Goal: Information Seeking & Learning: Learn about a topic

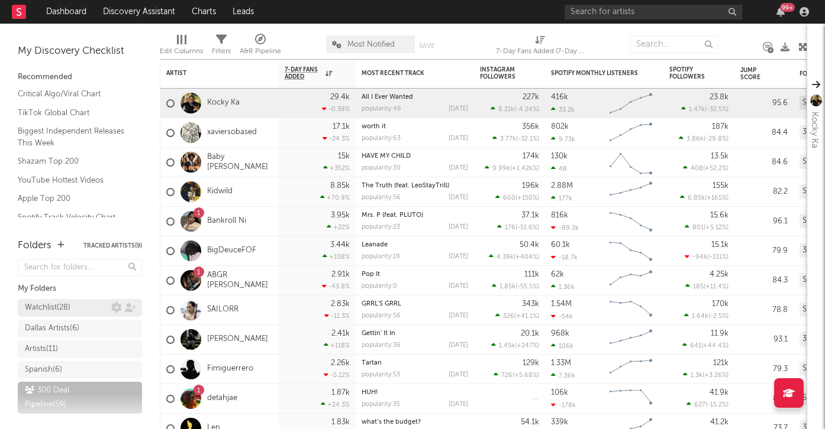
click at [75, 311] on div "Watchlist ( 28 )" at bounding box center [68, 308] width 86 height 14
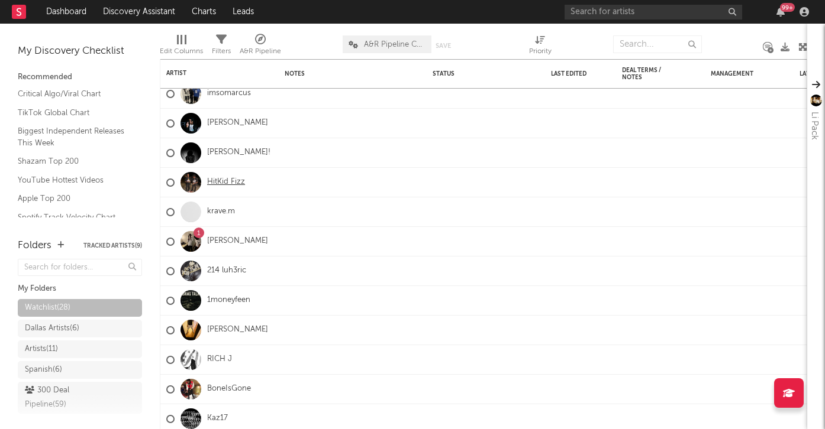
click at [230, 183] on link "HitKid Fizz" at bounding box center [226, 182] width 38 height 10
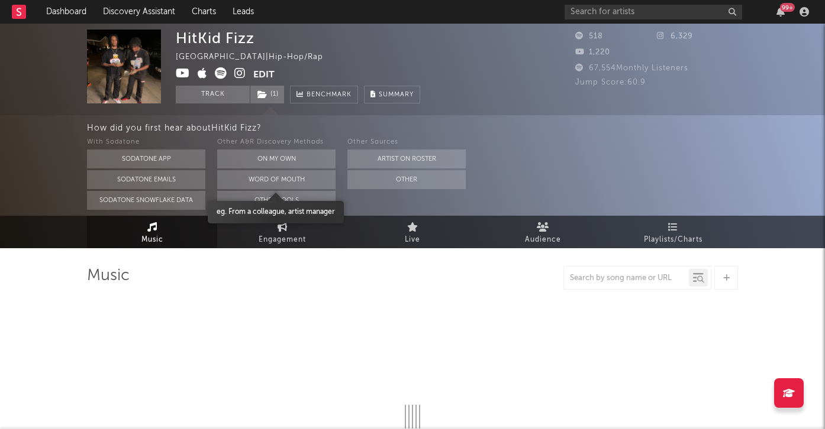
select select "1w"
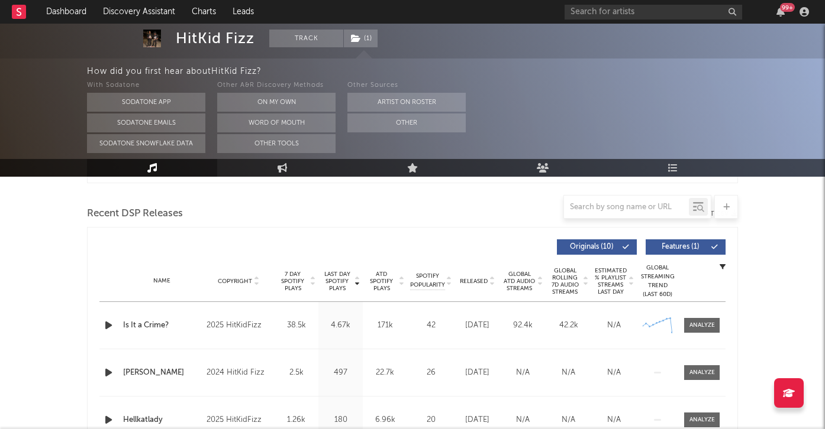
scroll to position [470, 0]
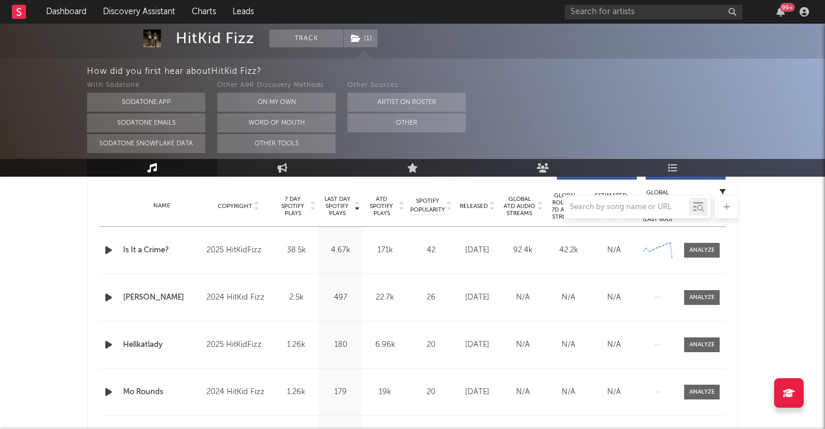
click at [105, 248] on icon "button" at bounding box center [108, 250] width 12 height 15
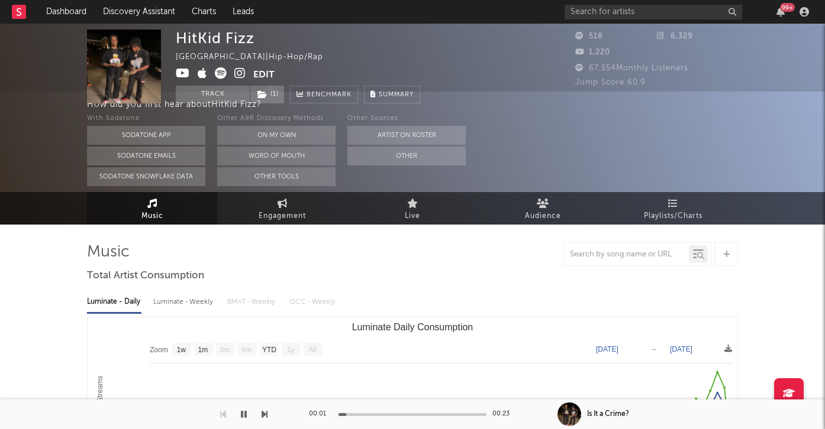
scroll to position [0, 0]
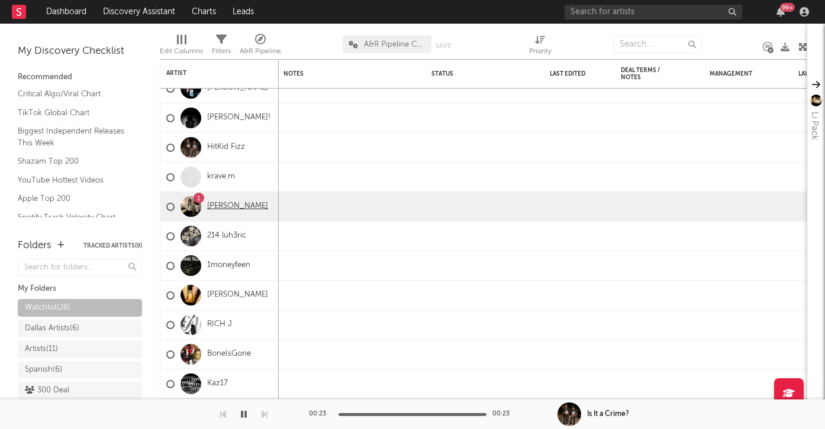
click at [223, 208] on link "[PERSON_NAME]" at bounding box center [237, 207] width 61 height 10
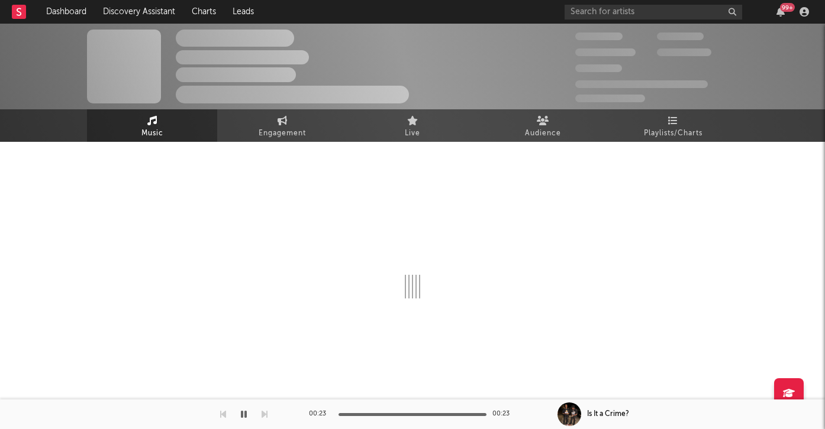
select select "6m"
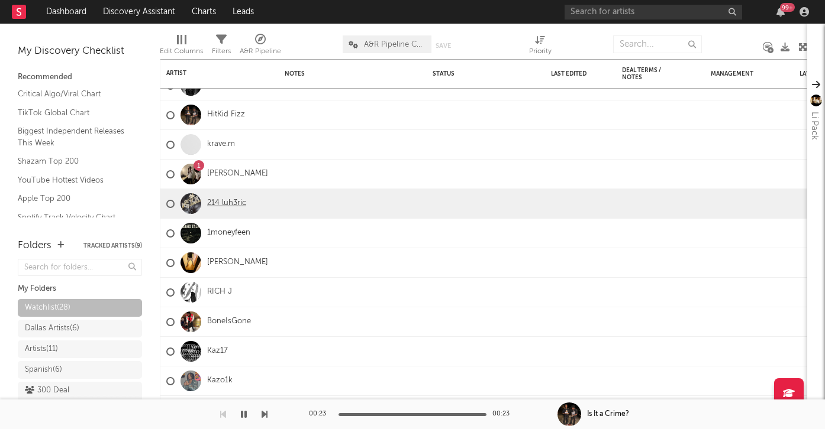
click at [234, 199] on link "214 luh3ric" at bounding box center [226, 204] width 39 height 10
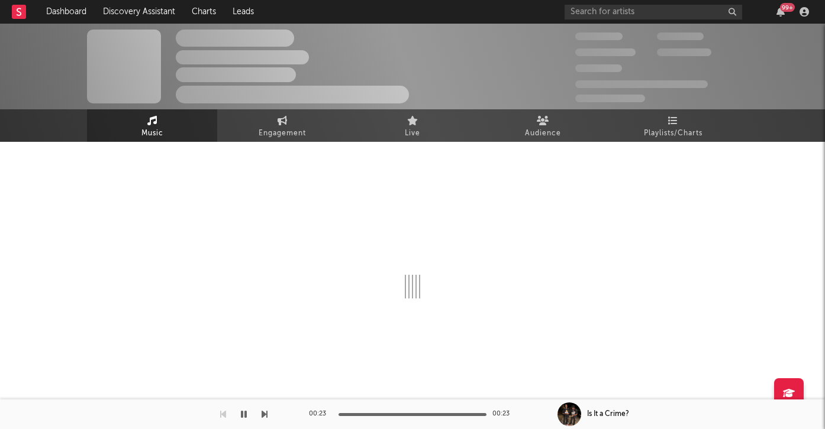
select select "6m"
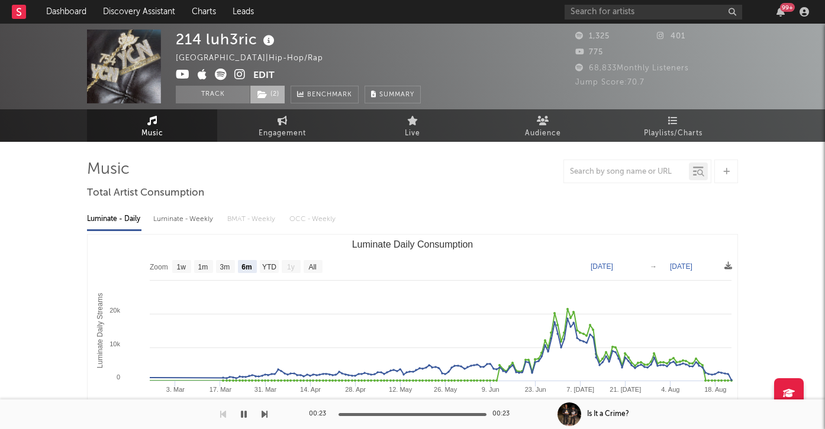
click at [274, 93] on span "( 2 )" at bounding box center [267, 95] width 35 height 18
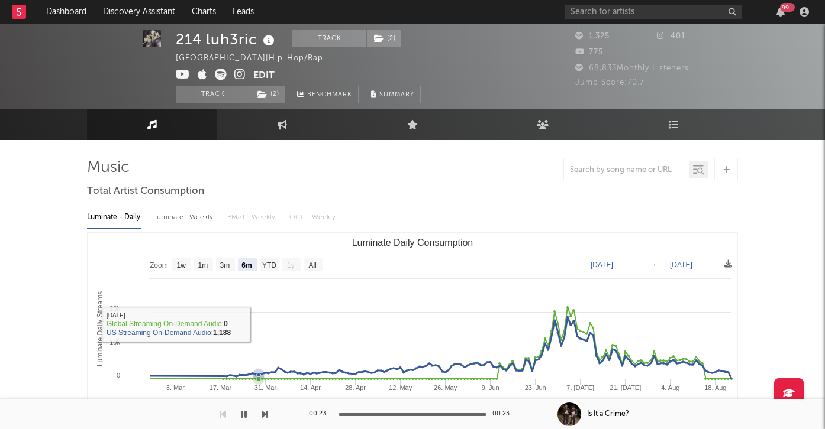
scroll to position [3, 0]
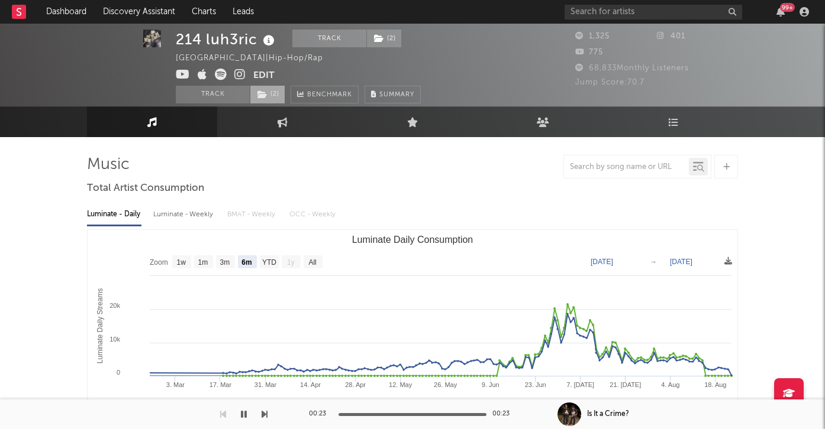
click at [271, 96] on span "( 2 )" at bounding box center [267, 95] width 35 height 18
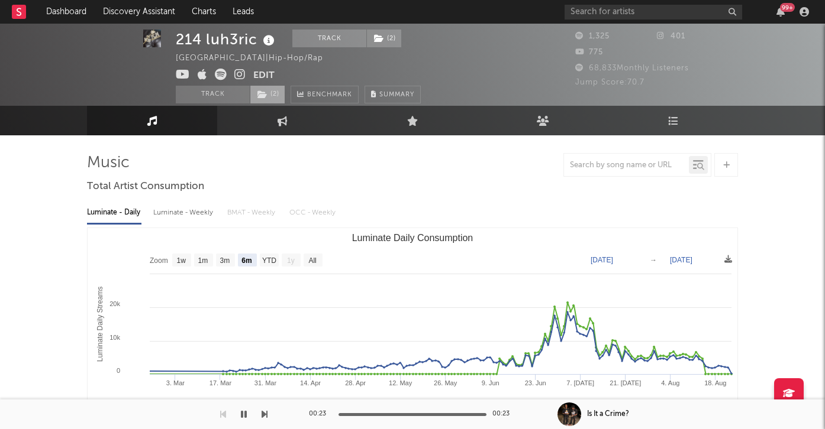
click at [271, 96] on span "( 2 )" at bounding box center [267, 95] width 35 height 18
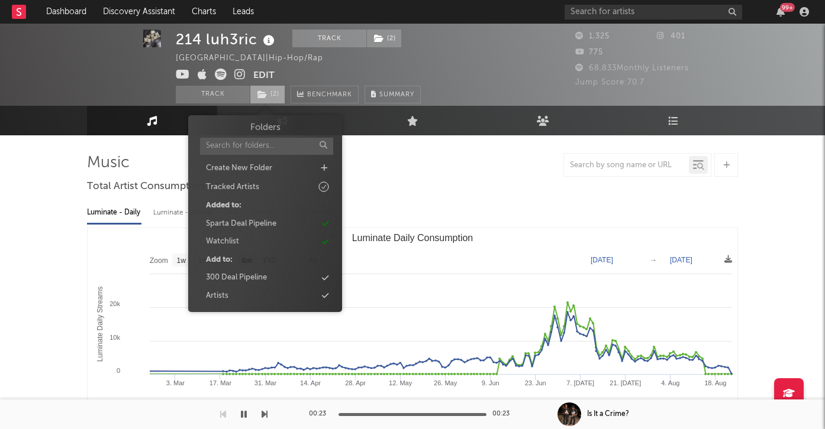
click at [271, 96] on span "( 2 )" at bounding box center [267, 95] width 35 height 18
click at [264, 238] on div "Watchlist" at bounding box center [265, 241] width 136 height 15
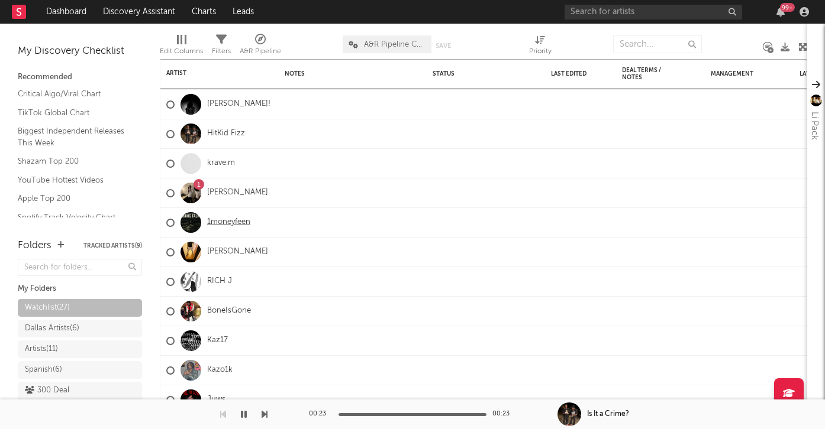
click at [224, 224] on link "1moneyfeen" at bounding box center [228, 223] width 43 height 10
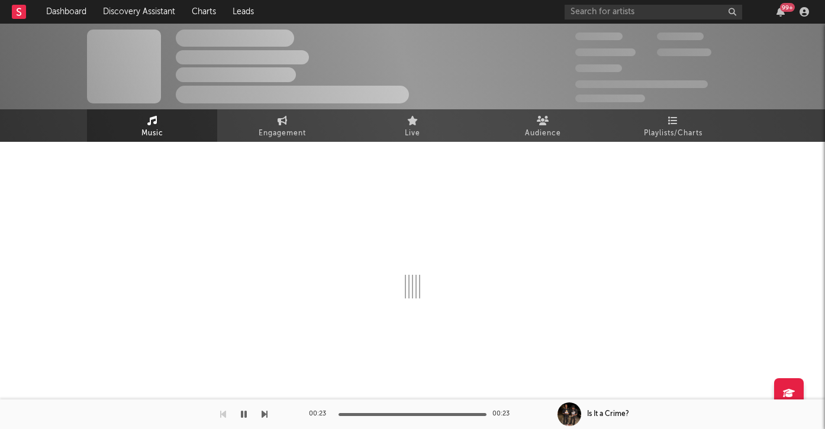
select select "1w"
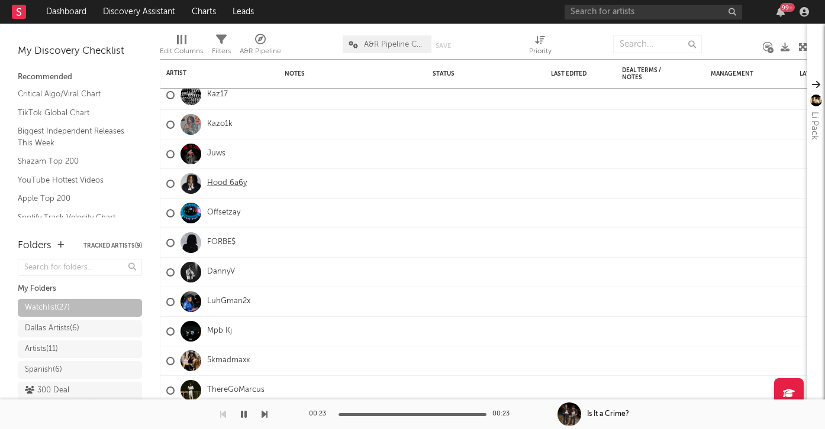
click at [228, 187] on link "Hood 6a6y" at bounding box center [227, 184] width 40 height 10
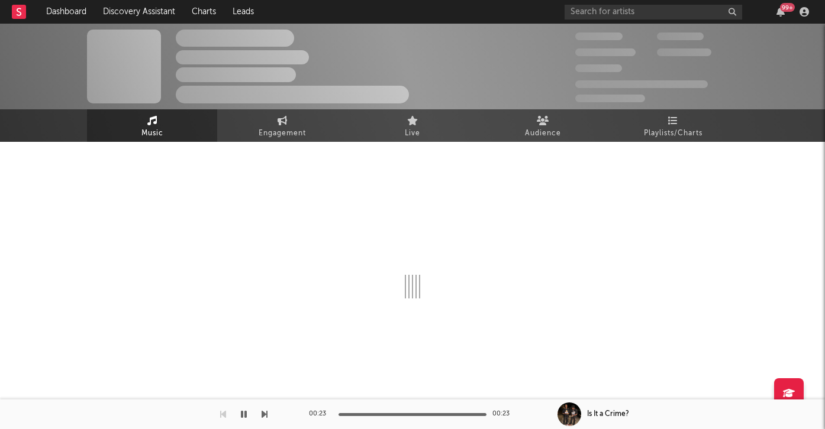
select select "1w"
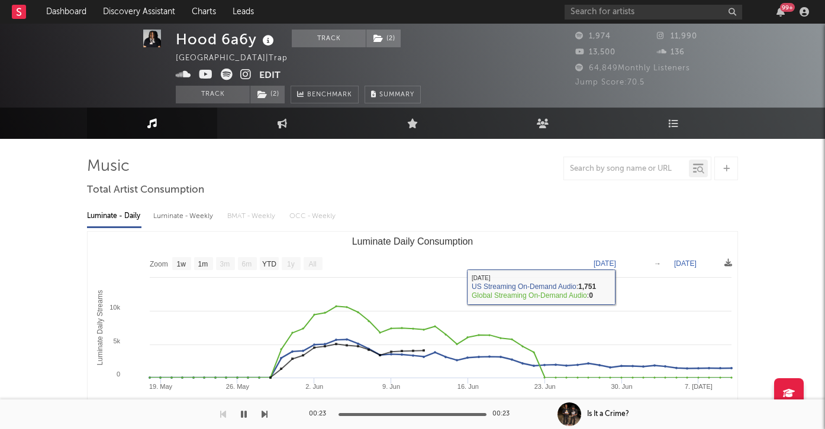
scroll to position [5, 0]
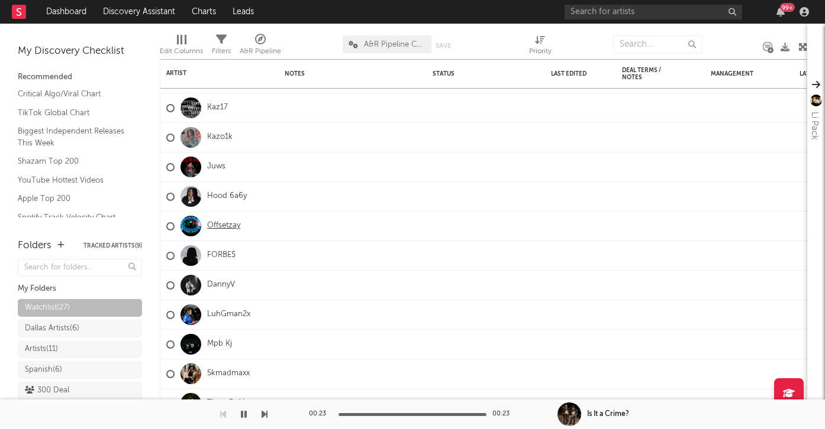
click at [214, 223] on link "Offsetzay" at bounding box center [223, 226] width 33 height 10
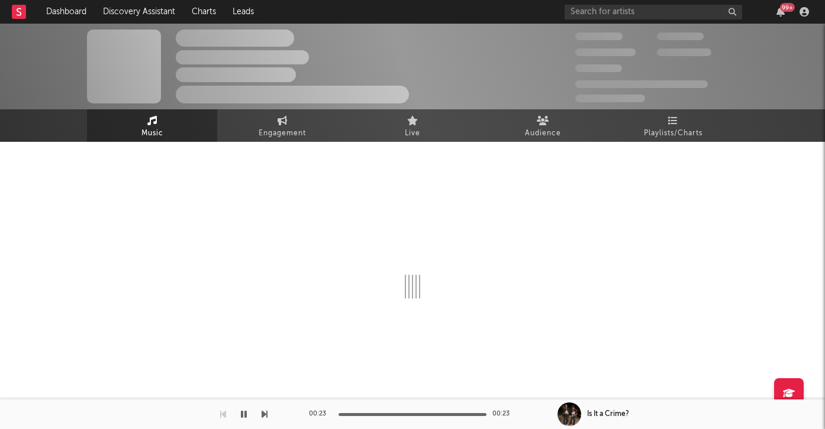
select select "1w"
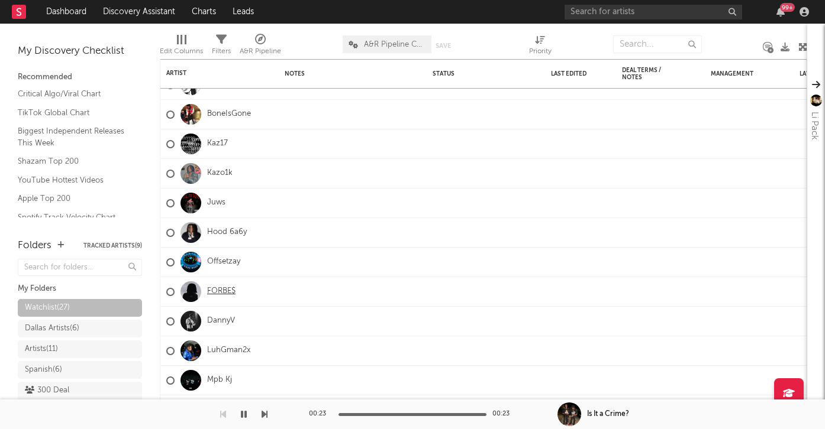
click at [215, 288] on link "FORBE$" at bounding box center [221, 292] width 28 height 10
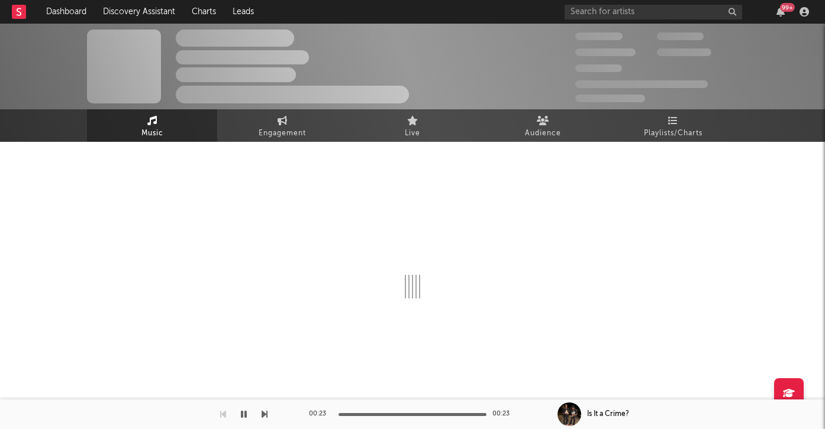
select select "1w"
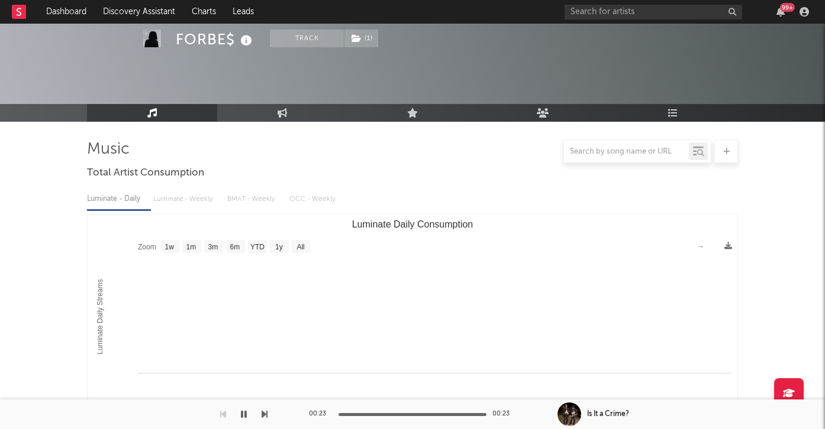
scroll to position [7, 0]
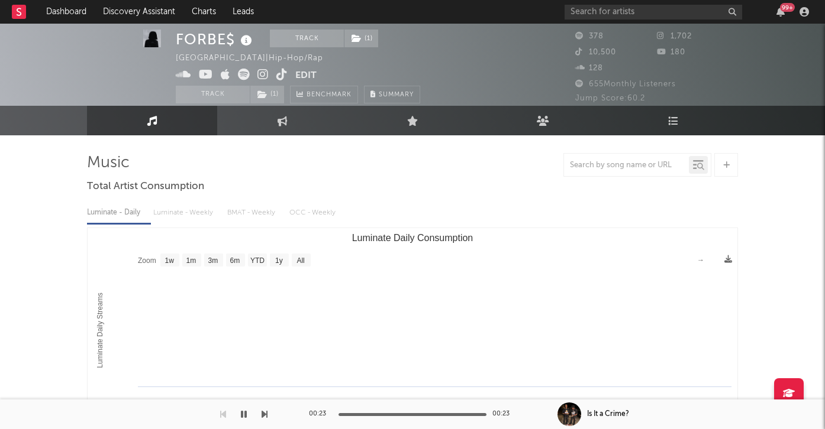
click at [207, 72] on icon at bounding box center [206, 75] width 14 height 12
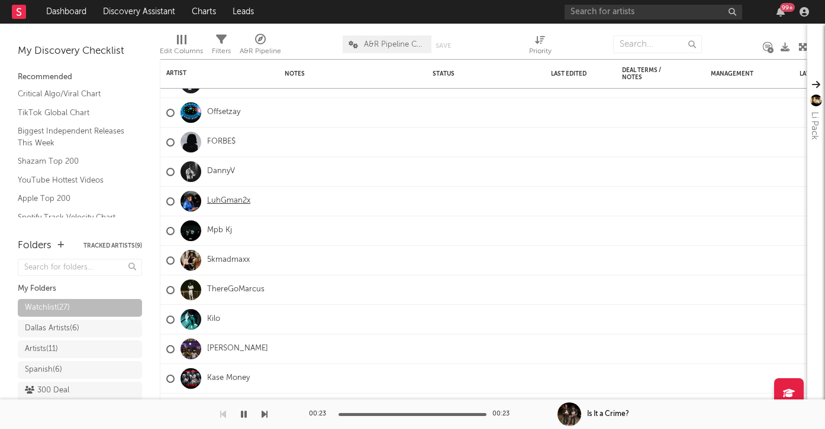
click at [219, 201] on link "LuhGman2x" at bounding box center [228, 201] width 43 height 10
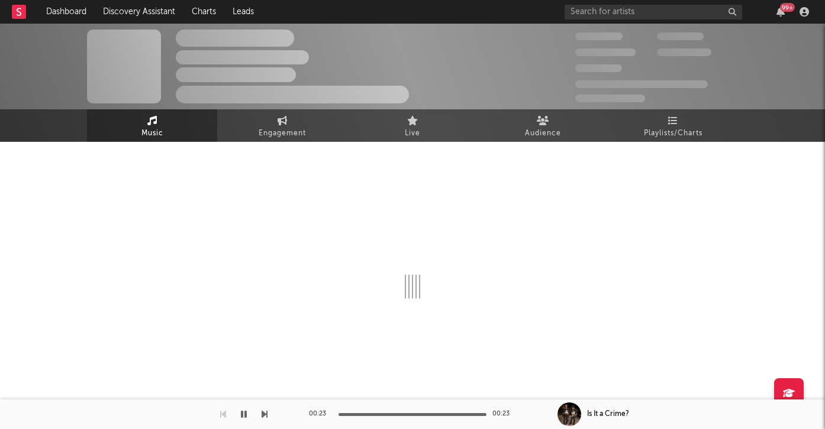
select select "6m"
